Goal: Use online tool/utility: Utilize a website feature to perform a specific function

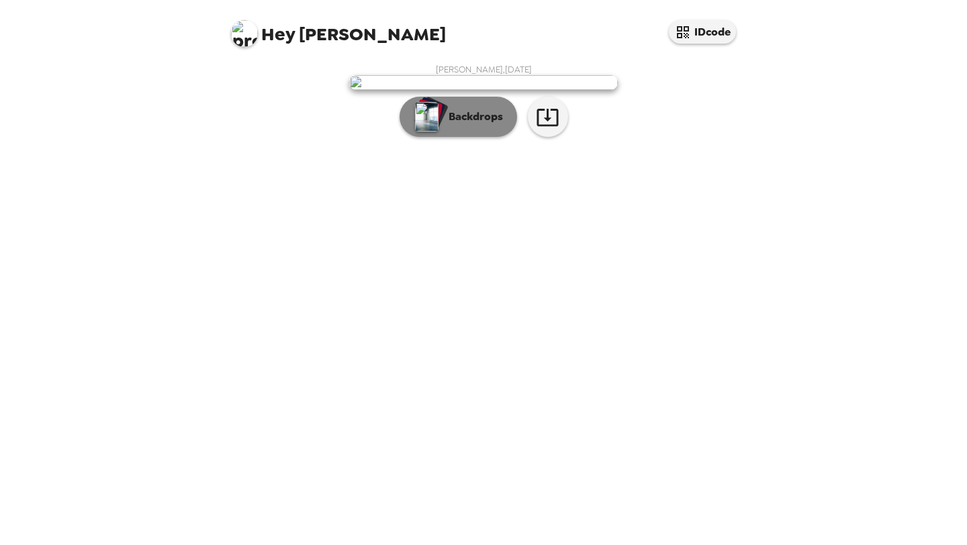
click at [484, 125] on p "Backdrops" at bounding box center [472, 117] width 61 height 16
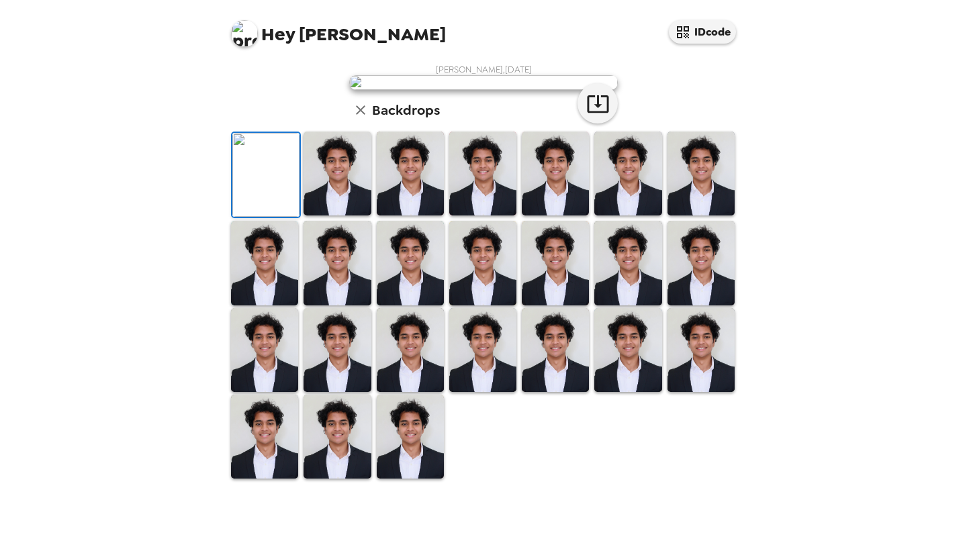
scroll to position [277, 0]
click at [483, 303] on img at bounding box center [482, 263] width 67 height 84
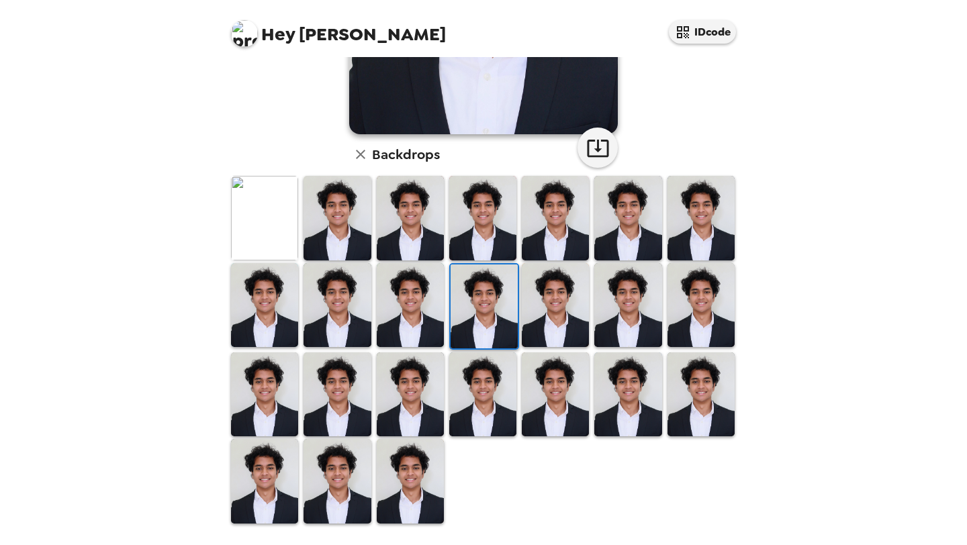
scroll to position [277, 0]
click at [344, 231] on img at bounding box center [336, 218] width 67 height 84
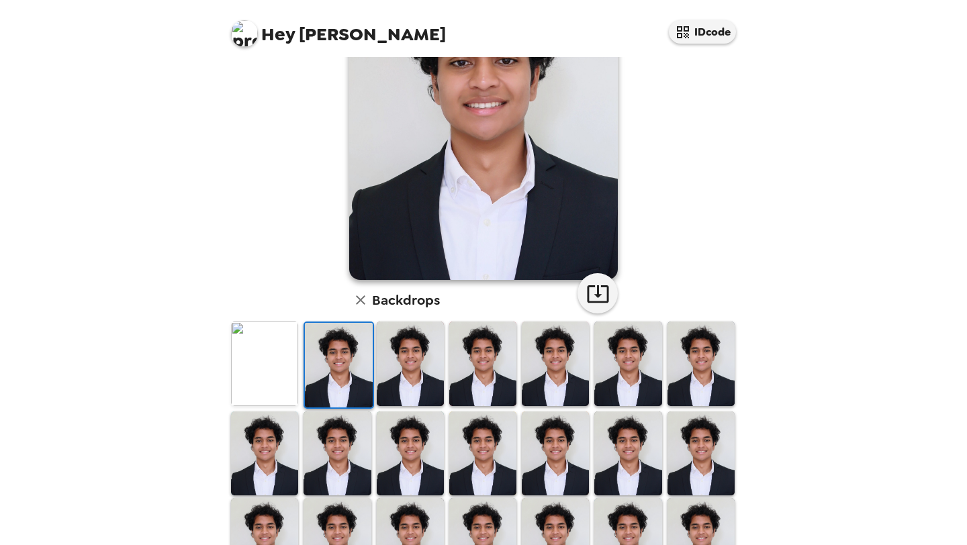
scroll to position [34, 0]
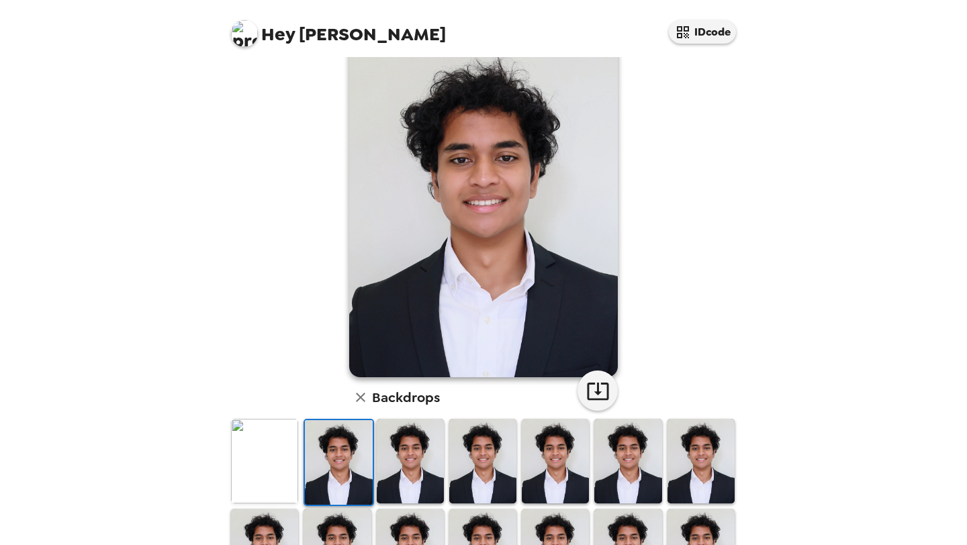
click at [395, 447] on img at bounding box center [410, 461] width 67 height 84
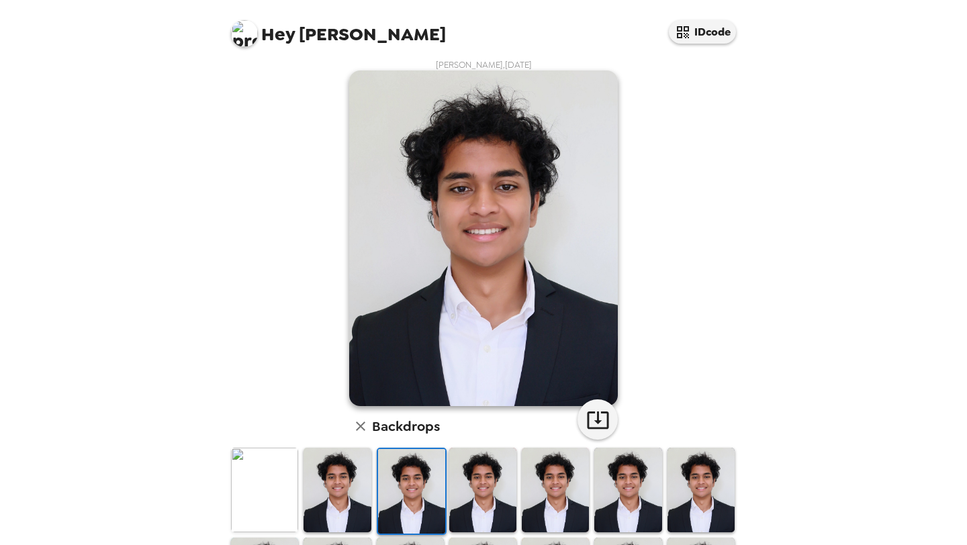
scroll to position [5, 0]
click at [497, 495] on img at bounding box center [482, 489] width 67 height 84
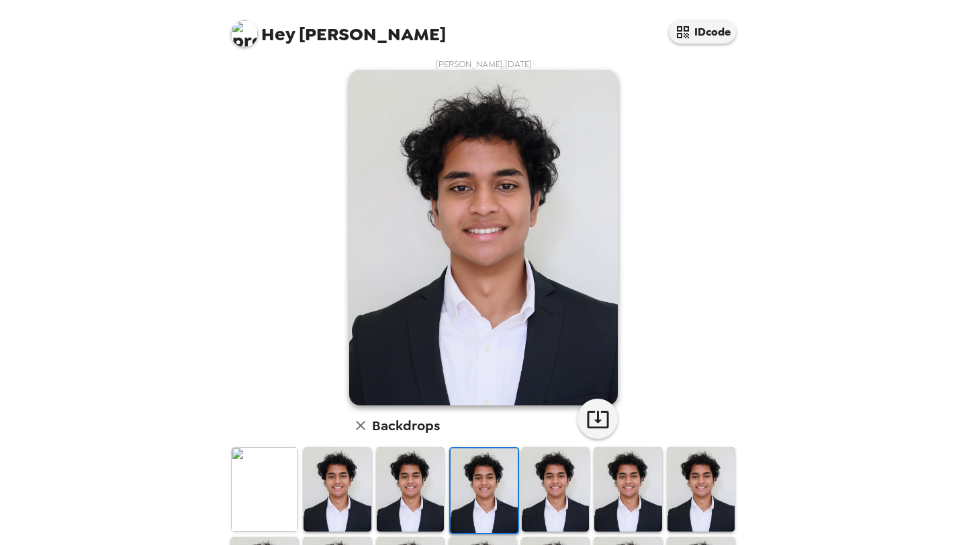
click at [714, 487] on img at bounding box center [700, 489] width 67 height 84
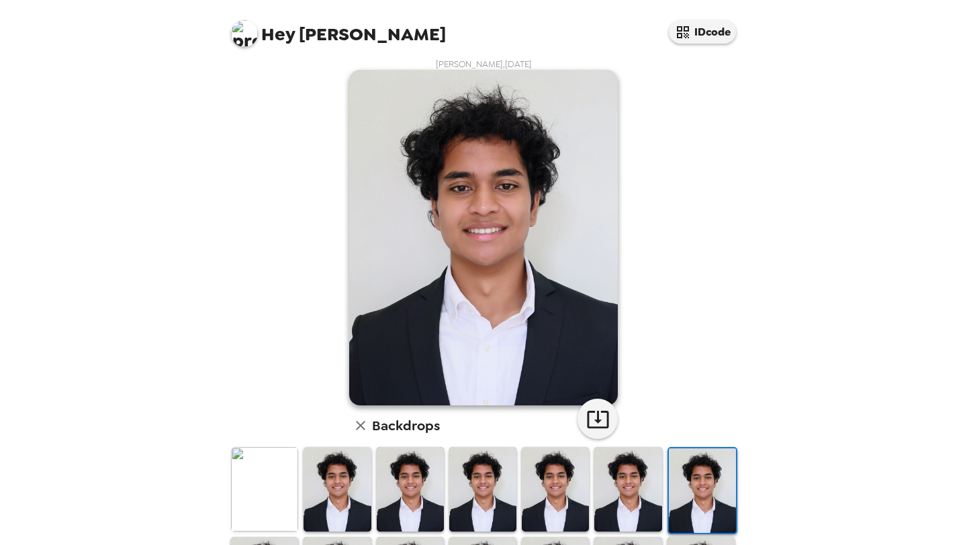
click at [643, 491] on img at bounding box center [627, 489] width 67 height 84
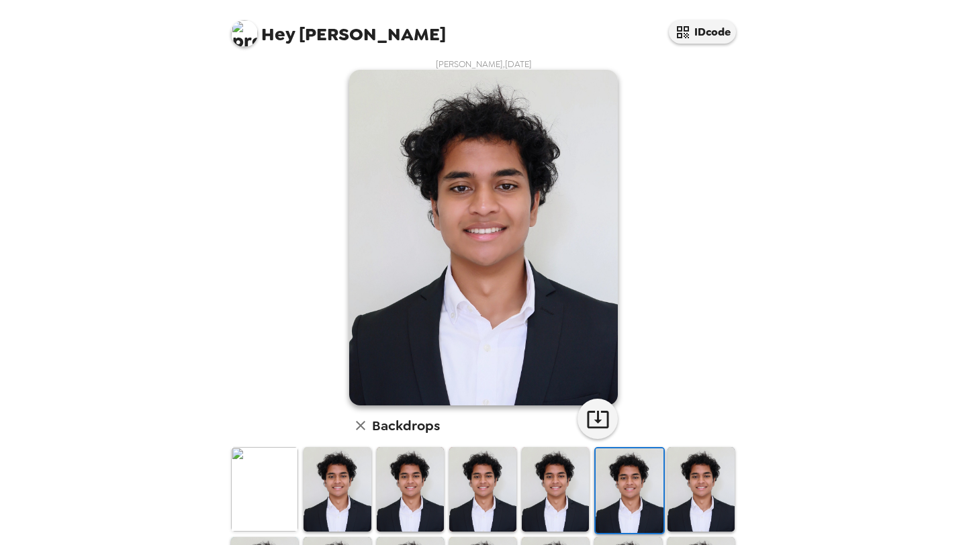
click at [355, 427] on icon "button" at bounding box center [360, 426] width 16 height 16
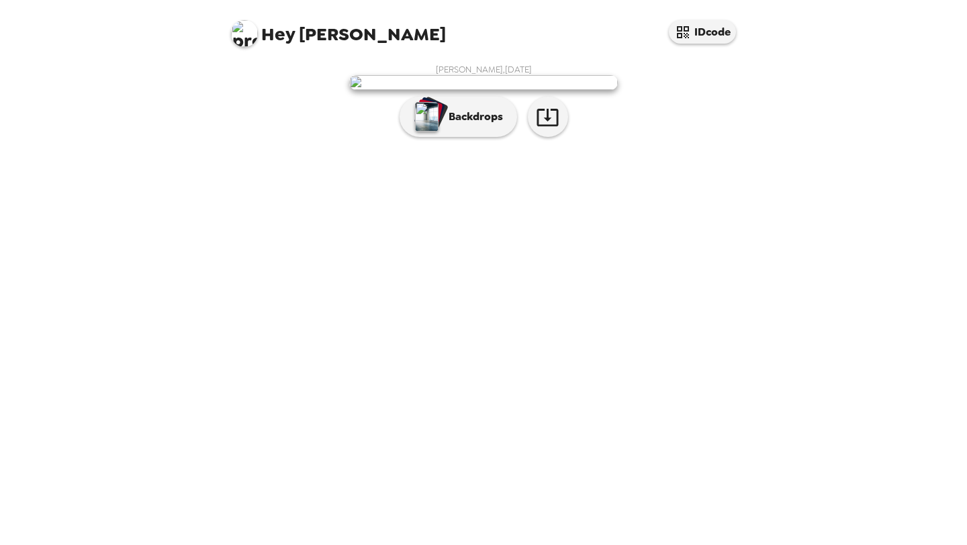
scroll to position [0, 0]
click at [472, 125] on p "Backdrops" at bounding box center [472, 117] width 61 height 16
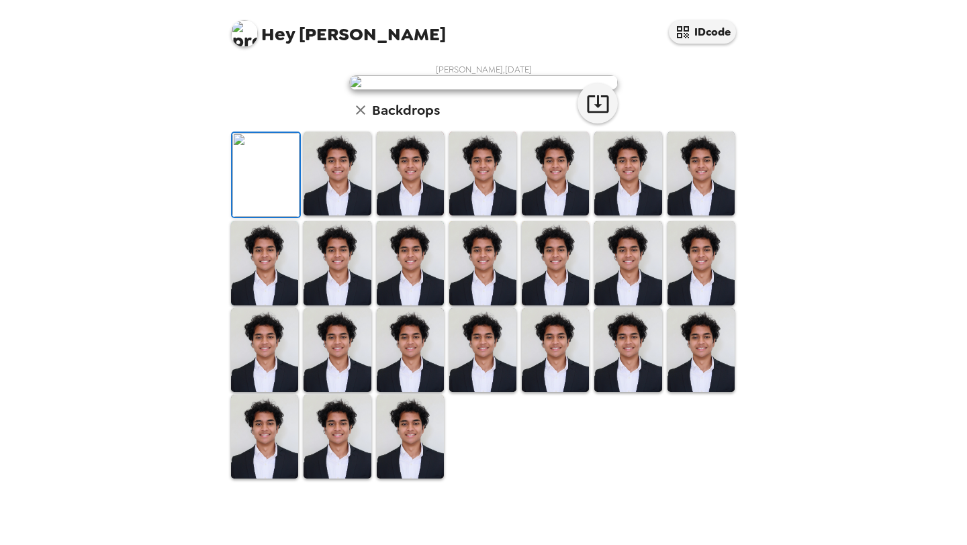
scroll to position [277, 0]
click at [478, 392] on img at bounding box center [482, 350] width 67 height 84
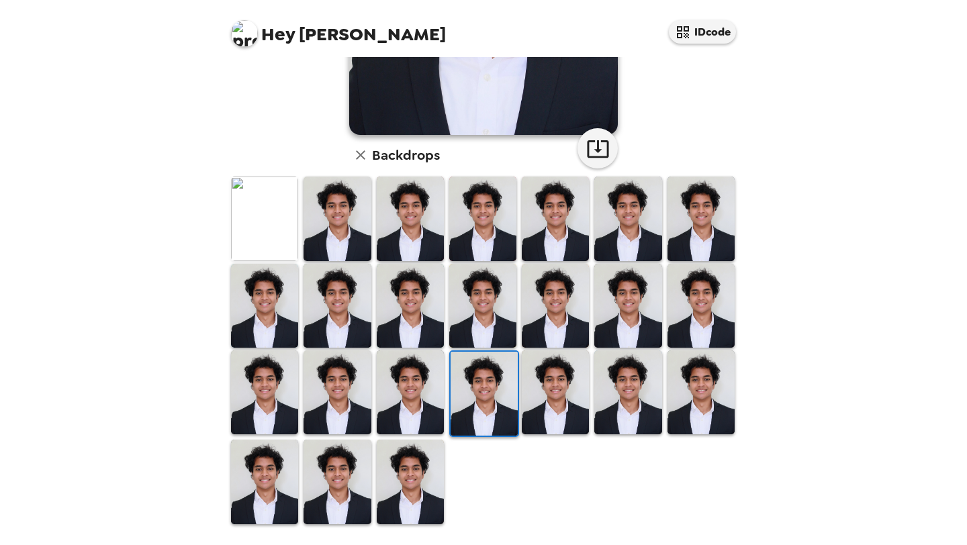
click at [420, 405] on img at bounding box center [410, 392] width 67 height 84
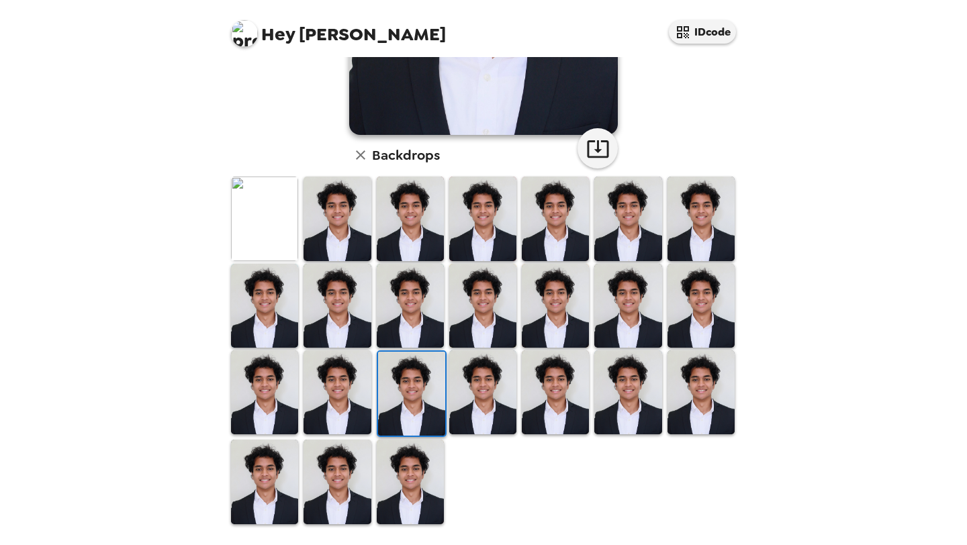
click at [365, 395] on img at bounding box center [336, 392] width 67 height 84
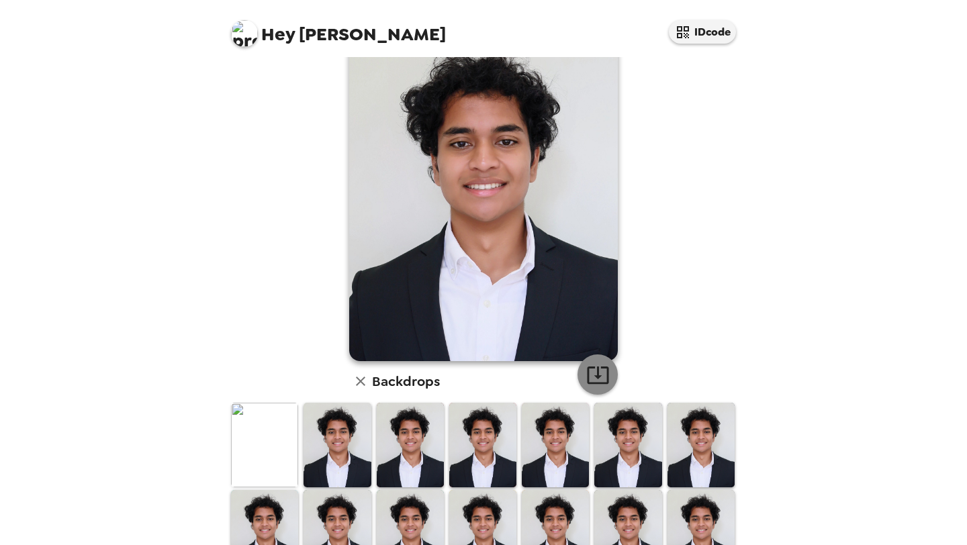
scroll to position [0, 0]
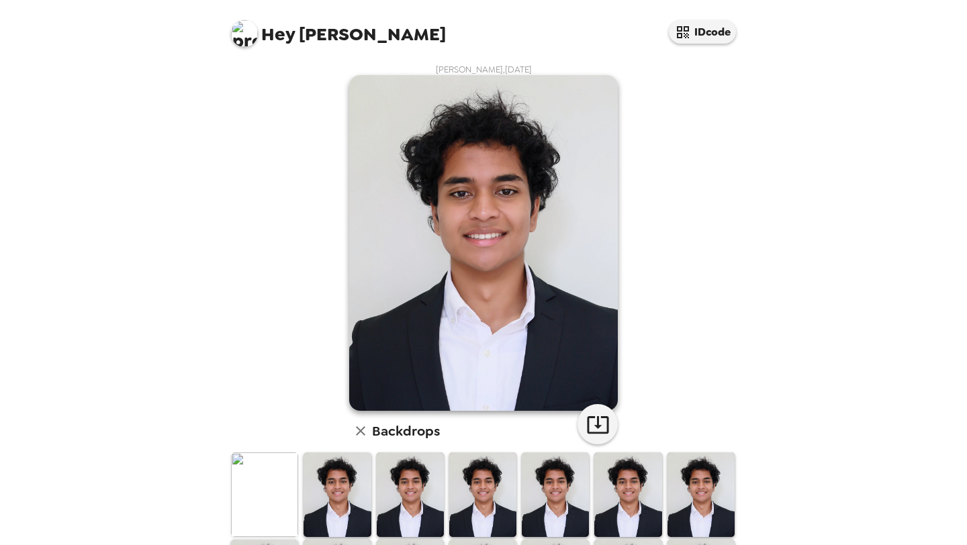
click at [468, 477] on img at bounding box center [482, 494] width 67 height 84
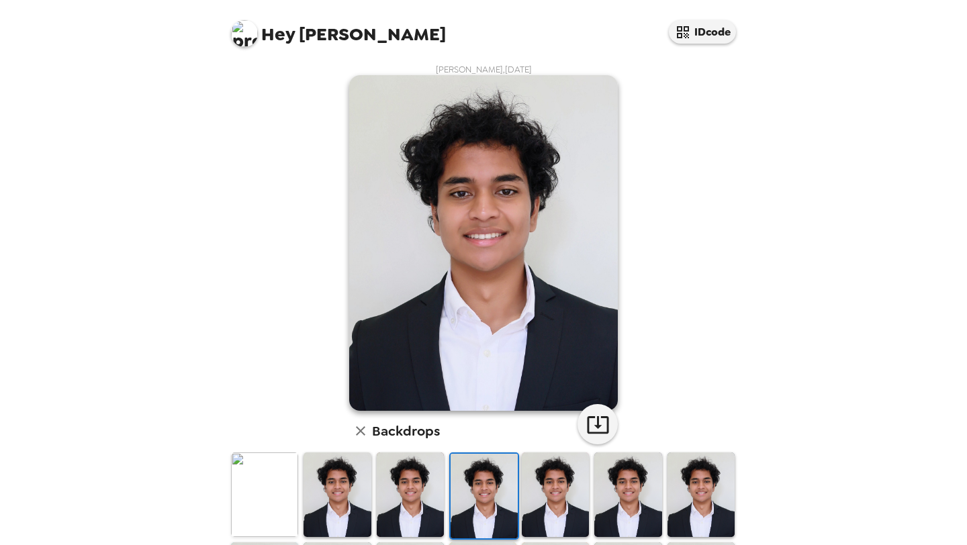
click at [401, 498] on img at bounding box center [410, 494] width 67 height 84
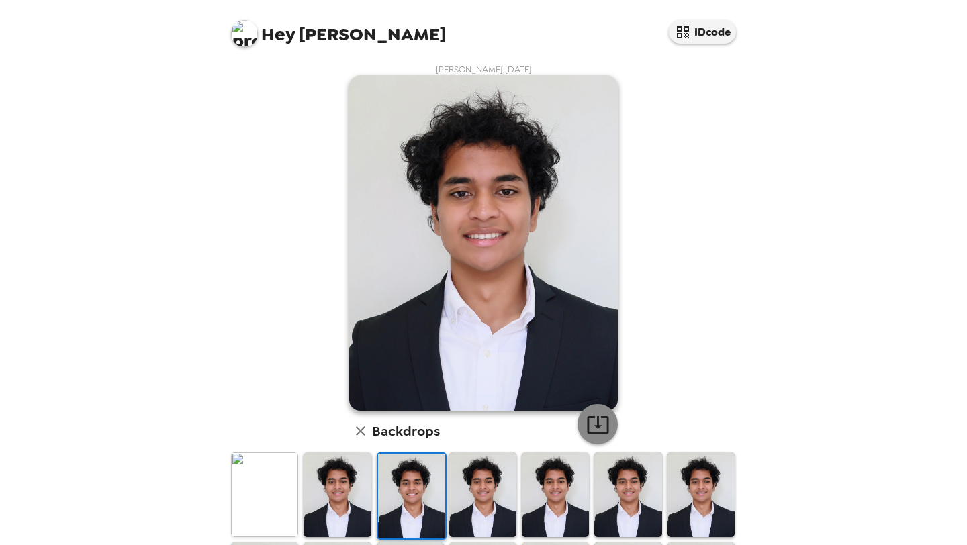
click at [598, 428] on icon "button" at bounding box center [597, 424] width 21 height 17
